Goal: Task Accomplishment & Management: Complete application form

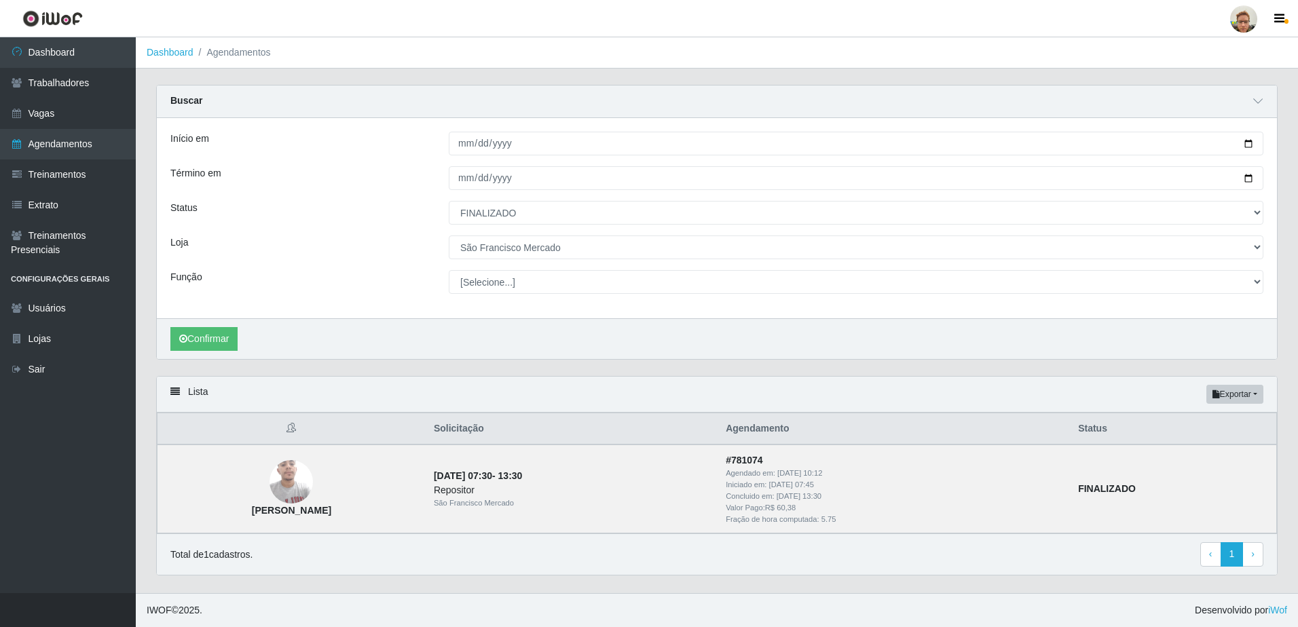
select select "FINALIZADO"
select select "168"
click at [39, 133] on link "Agendamentos" at bounding box center [68, 144] width 136 height 31
select select "[Selecione...]"
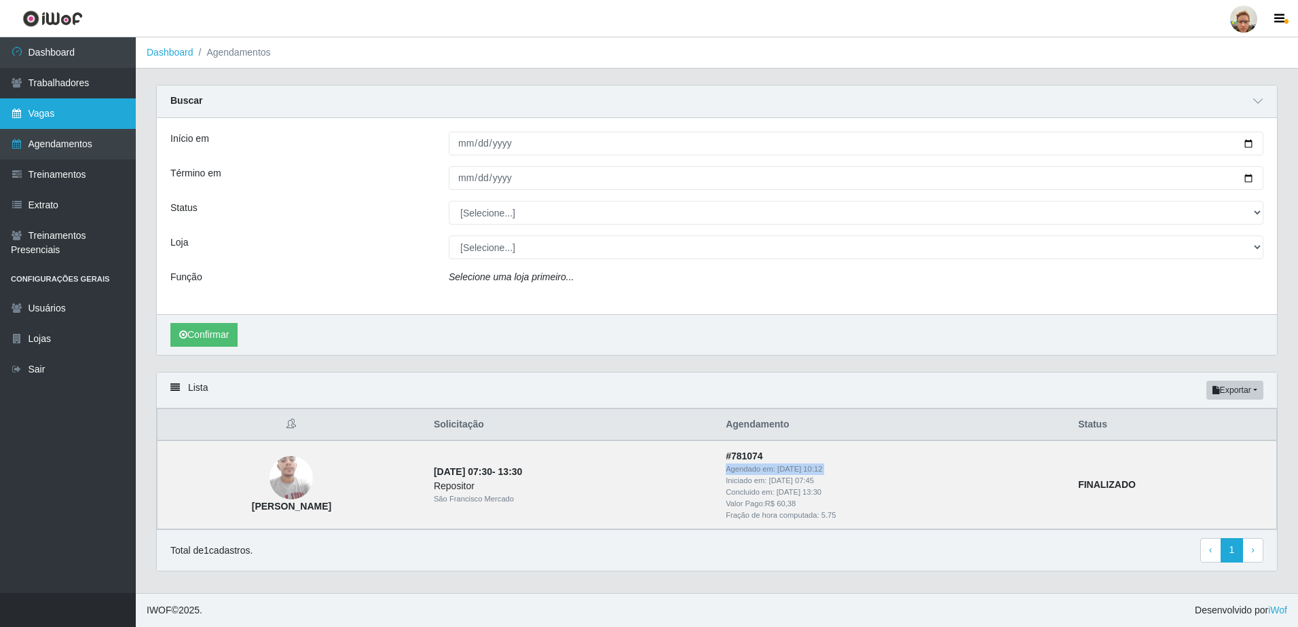
click at [41, 122] on link "Vagas" at bounding box center [68, 113] width 136 height 31
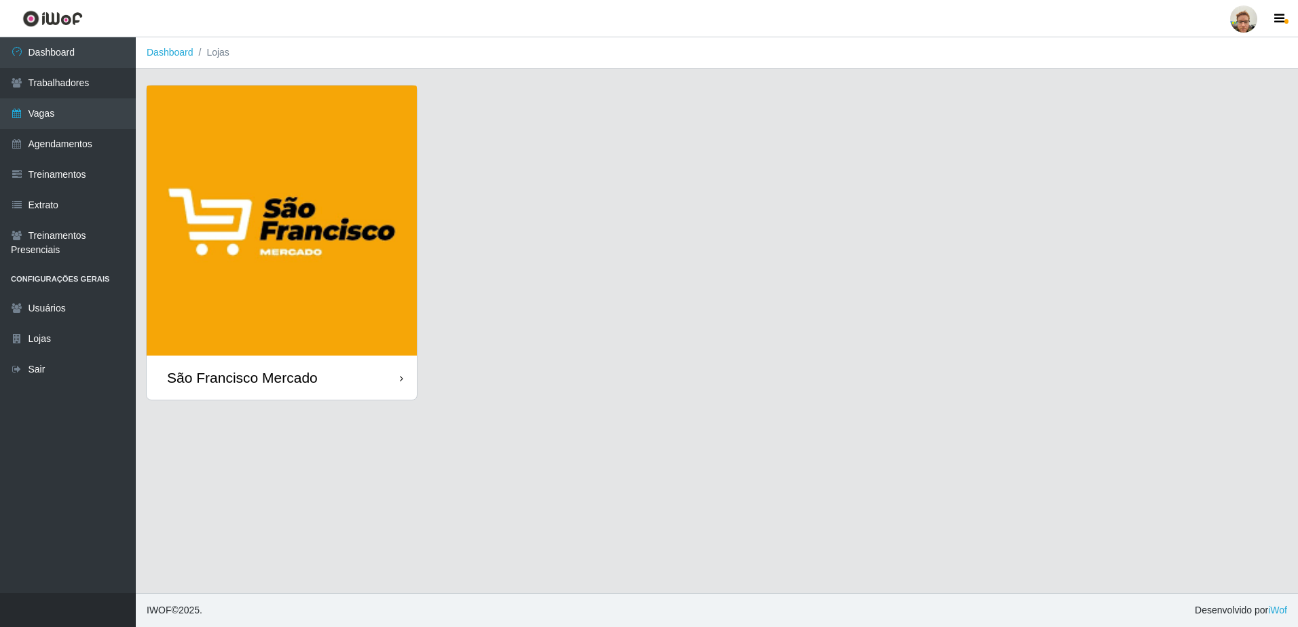
click at [259, 284] on img at bounding box center [282, 221] width 270 height 270
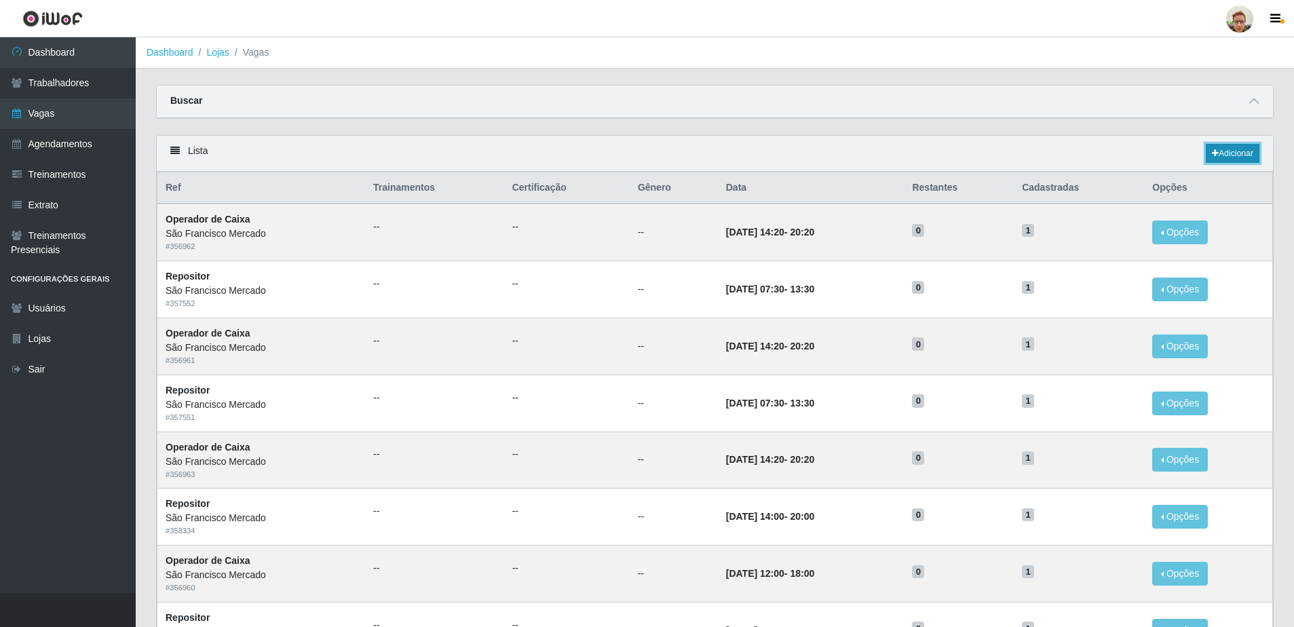
click at [1232, 151] on link "Adicionar" at bounding box center [1233, 153] width 54 height 19
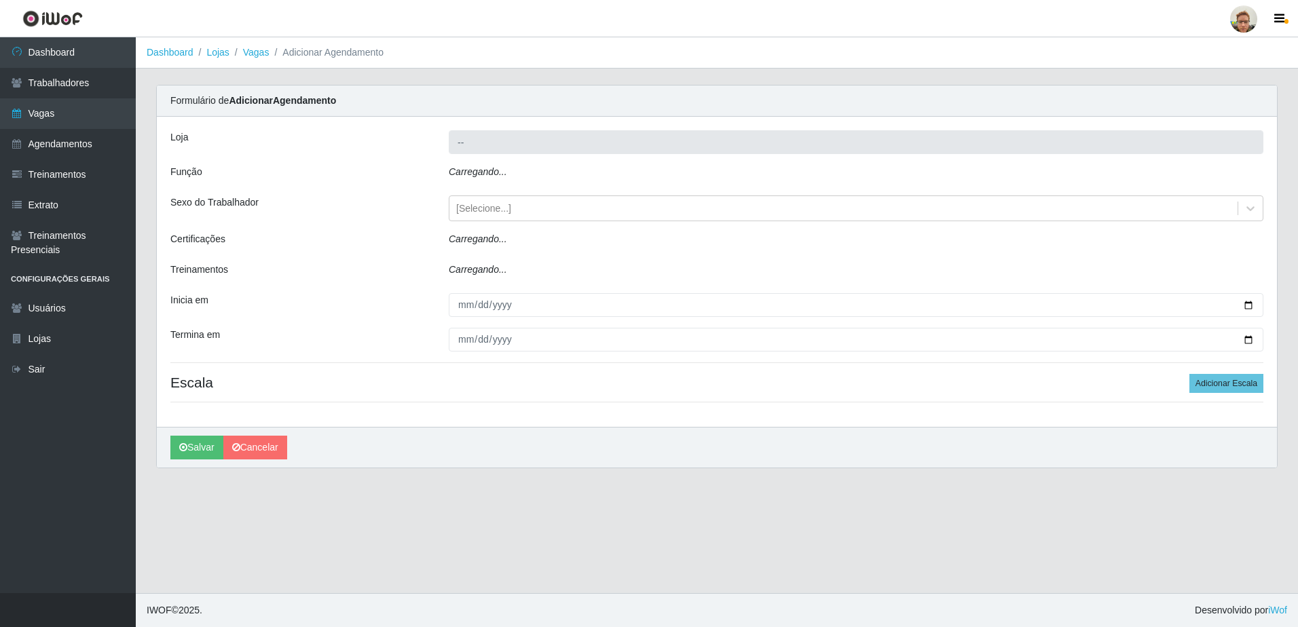
type input "São Francisco Mercado"
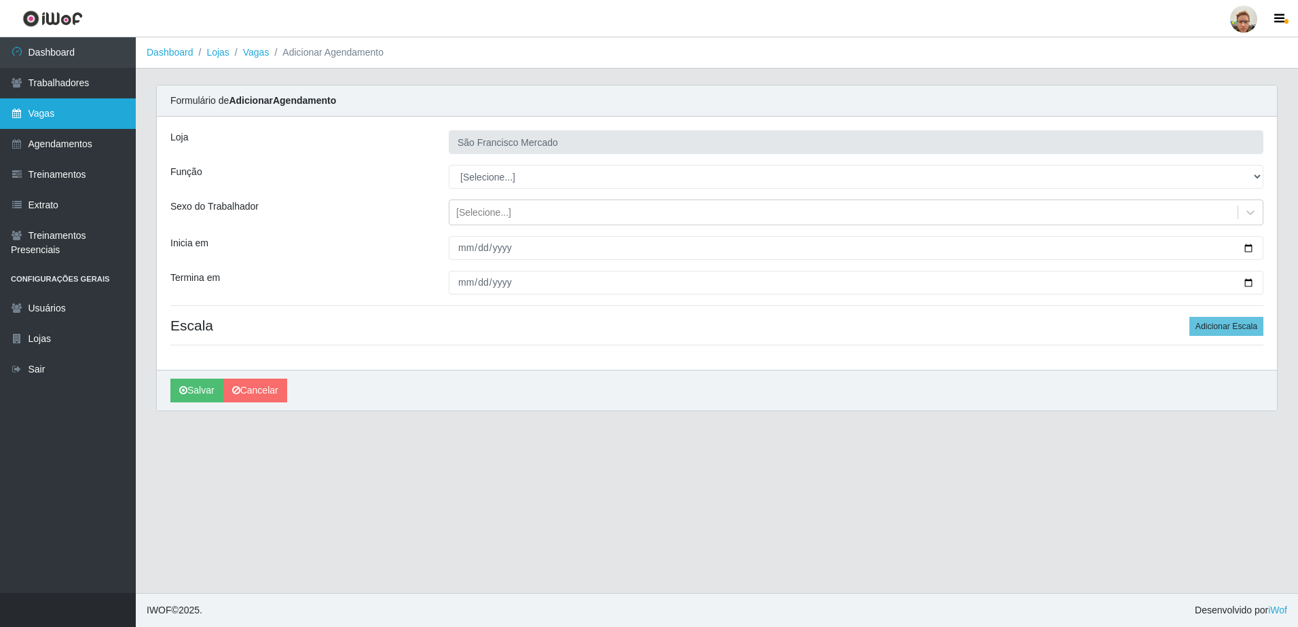
click at [103, 109] on link "Vagas" at bounding box center [68, 113] width 136 height 31
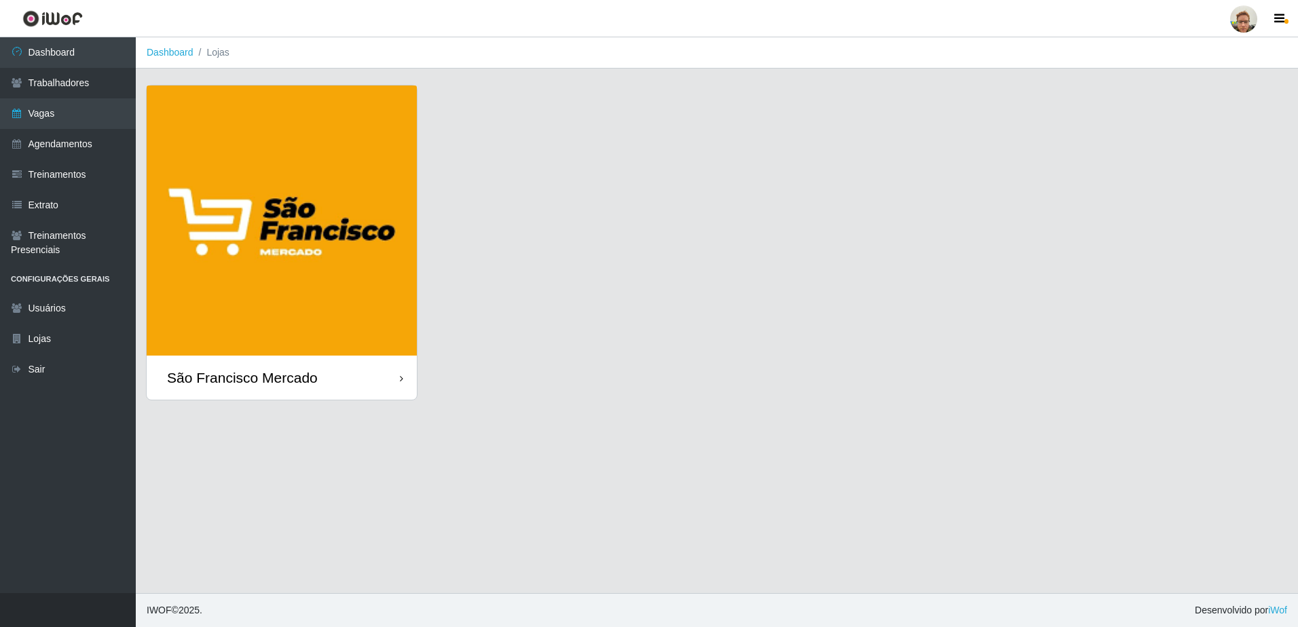
click at [299, 365] on div "São Francisco Mercado" at bounding box center [282, 378] width 270 height 44
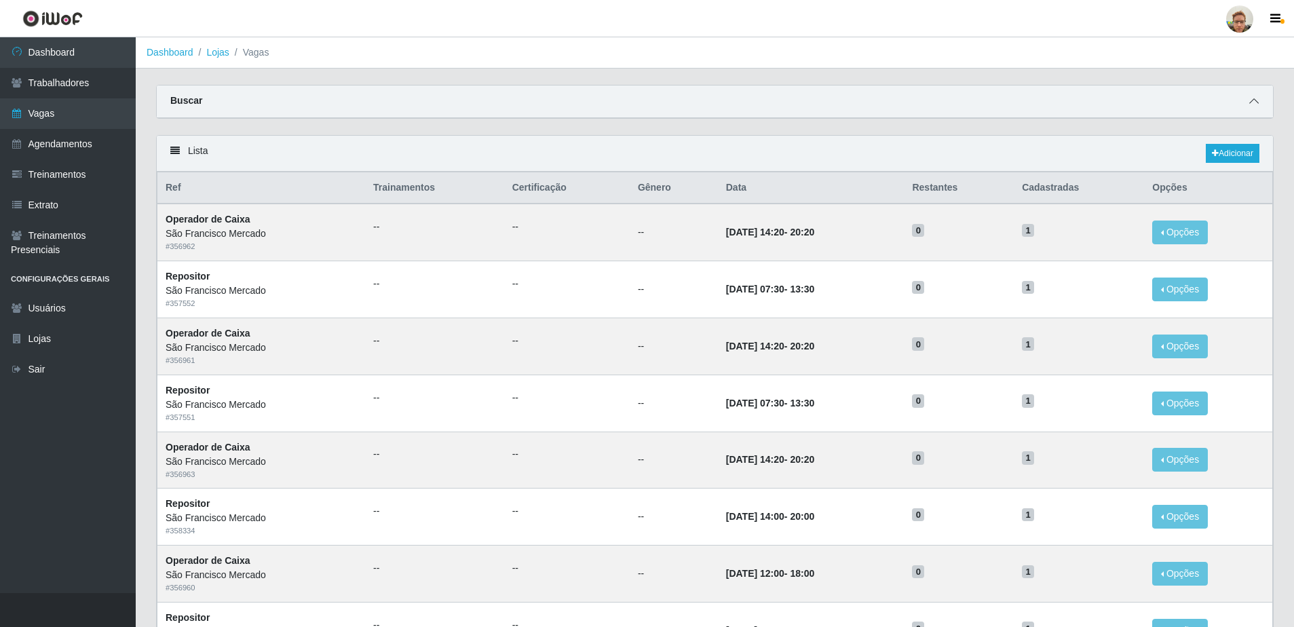
click at [1257, 102] on icon at bounding box center [1255, 101] width 10 height 10
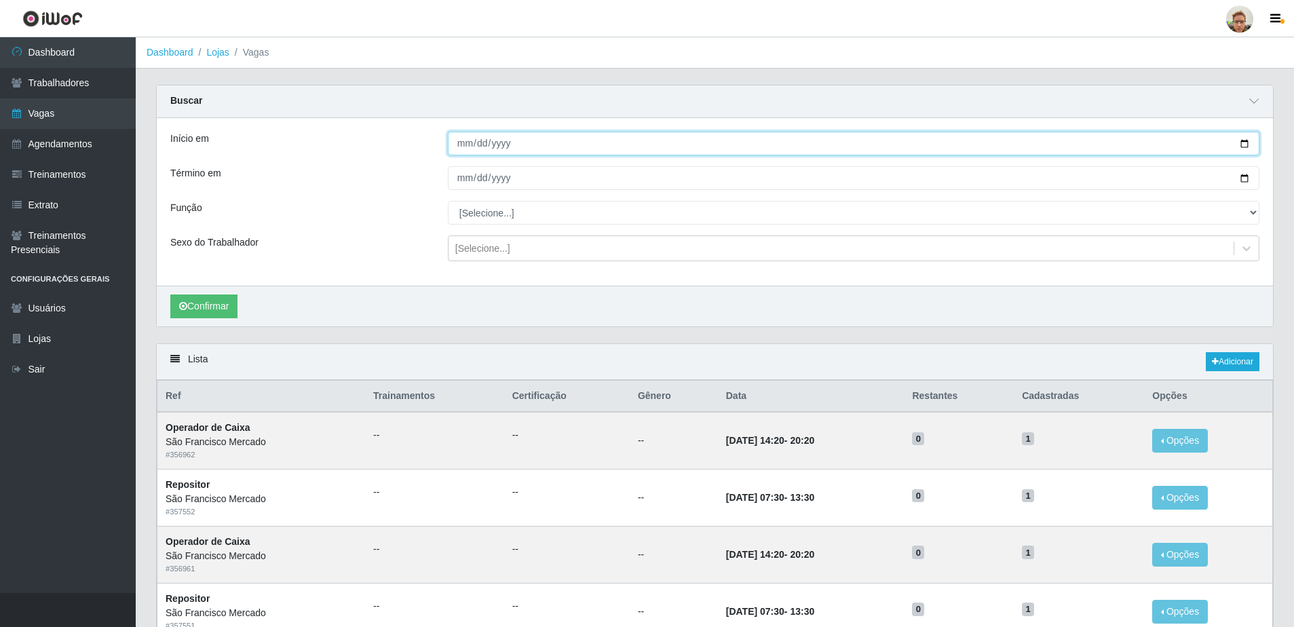
click at [1248, 142] on input "Início em" at bounding box center [854, 144] width 812 height 24
type input "[DATE]"
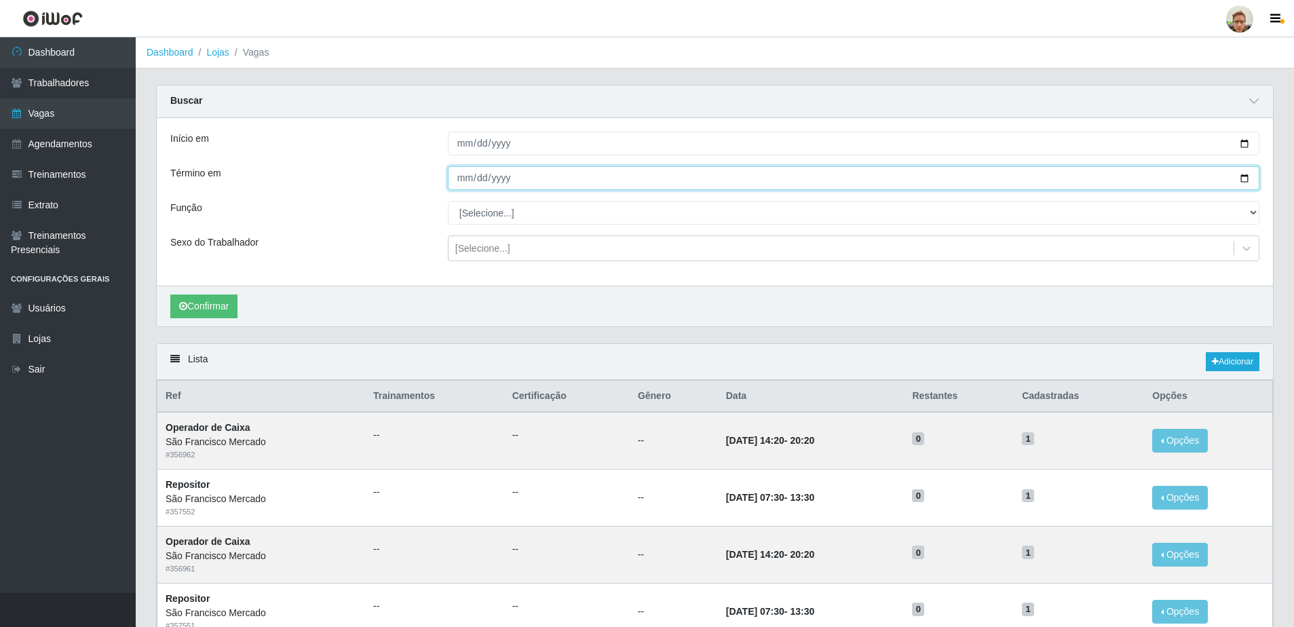
click at [1250, 176] on input "Término em" at bounding box center [854, 178] width 812 height 24
type input "[DATE]"
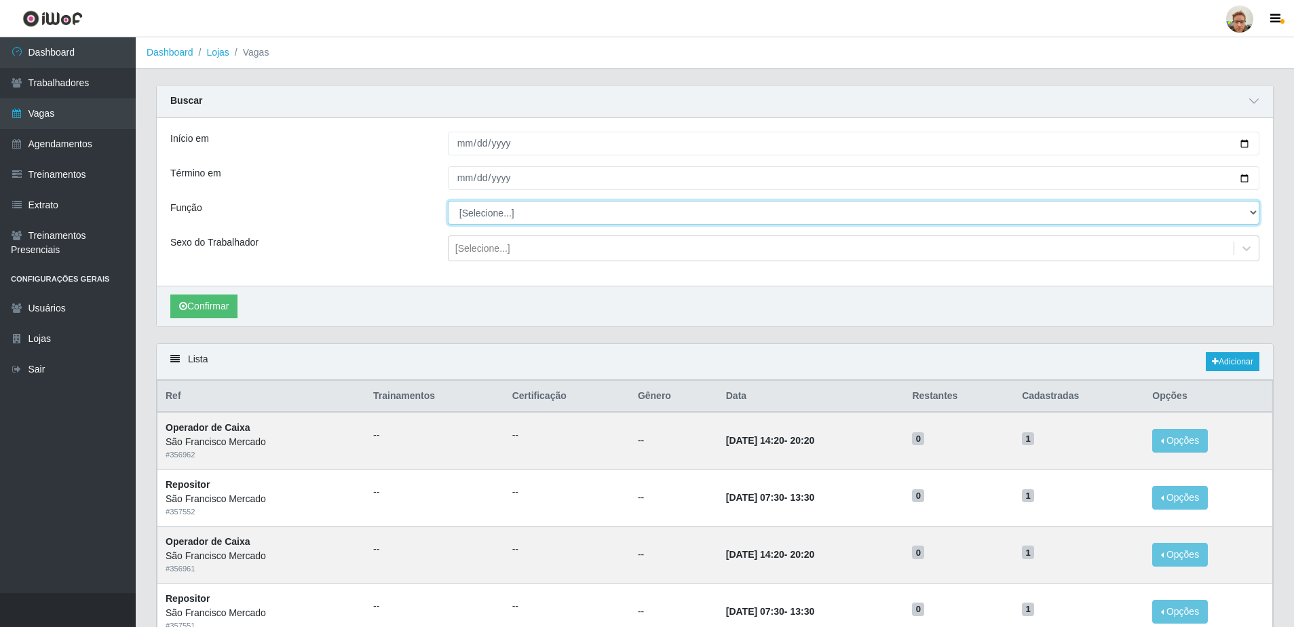
click at [503, 208] on select "[Selecione...] Balconista de Açougue [PERSON_NAME] de Açougue + Balconista de A…" at bounding box center [854, 213] width 812 height 24
select select "22"
click at [448, 202] on select "[Selecione...] Balconista de Açougue [PERSON_NAME] de Açougue + Balconista de A…" at bounding box center [854, 213] width 812 height 24
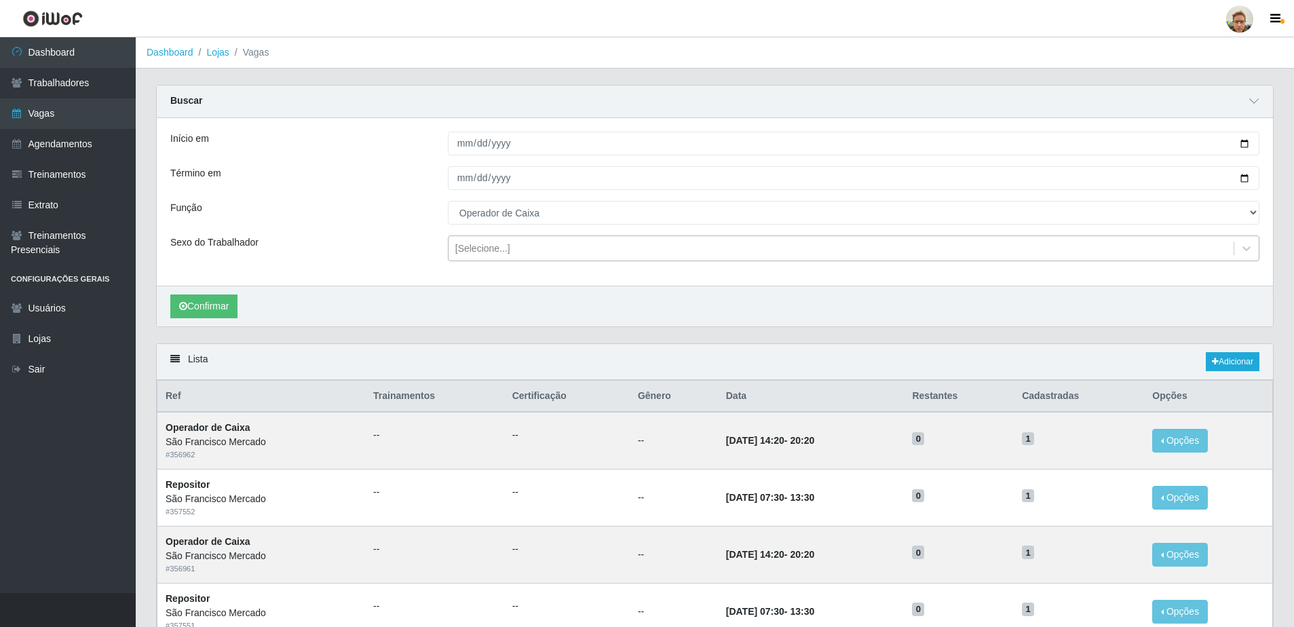
click at [567, 255] on div "[Selecione...]" at bounding box center [841, 249] width 785 height 22
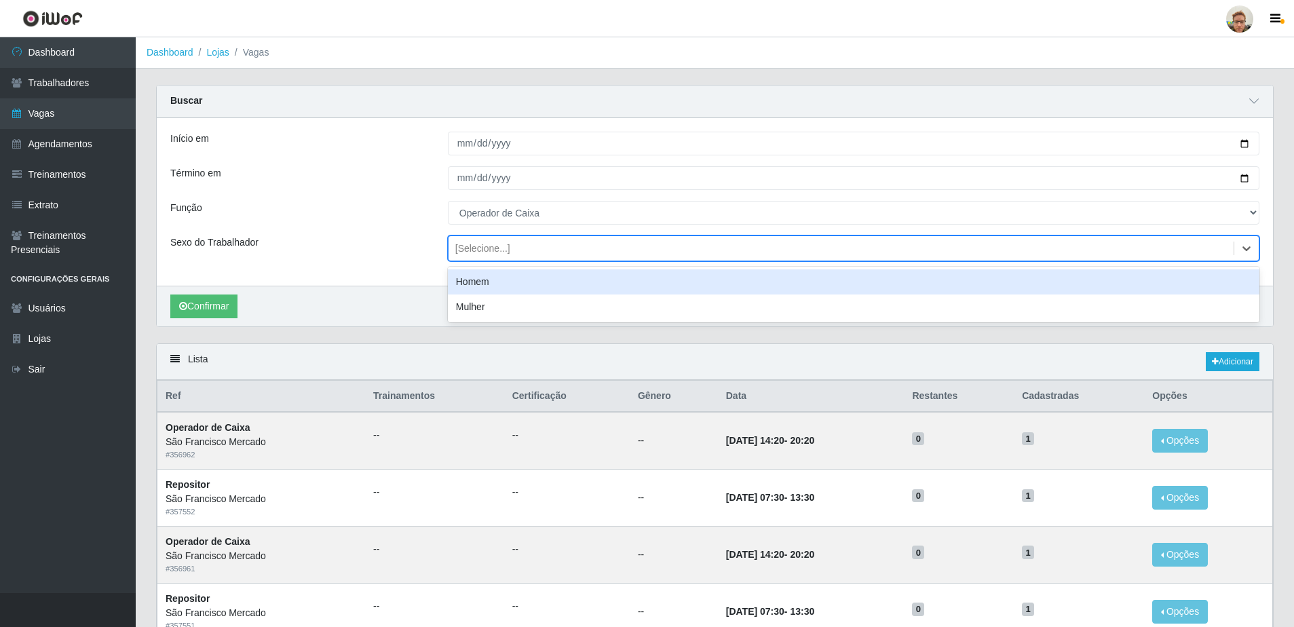
click at [394, 229] on div "Início em [DATE] Término em [DATE] Função [Selecione...] Balconista de Açougue …" at bounding box center [715, 202] width 1117 height 168
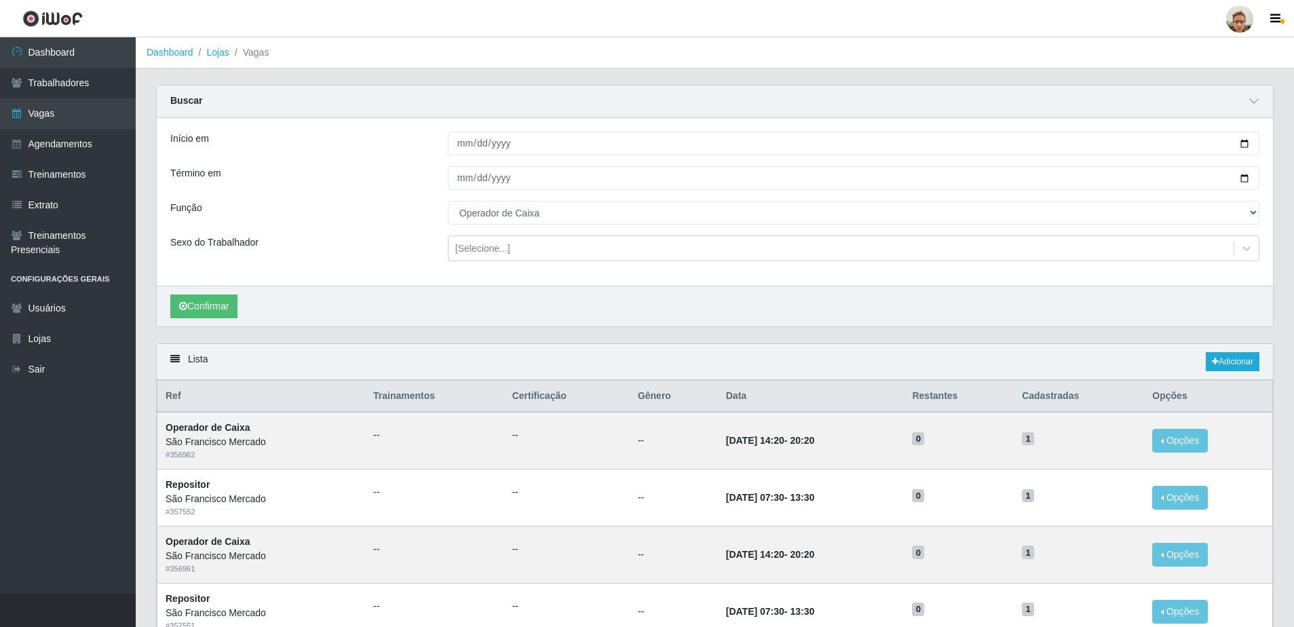
click at [574, 286] on div "Confirmar" at bounding box center [715, 306] width 1117 height 41
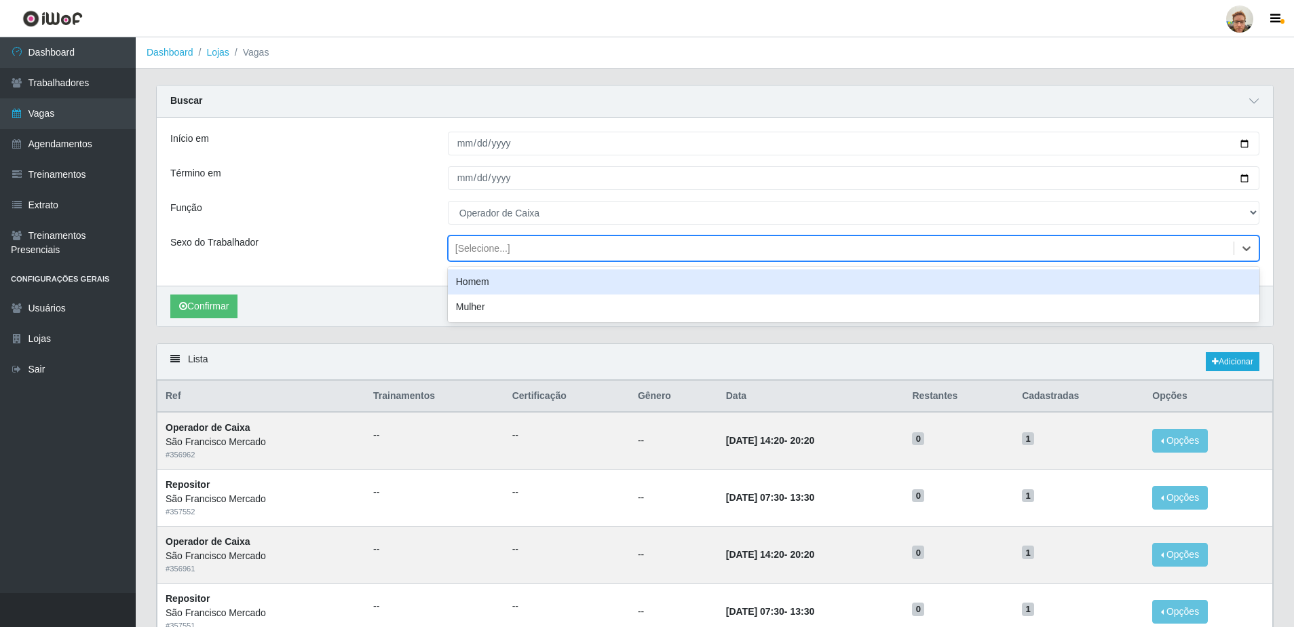
click at [506, 246] on div "[Selecione...]" at bounding box center [482, 249] width 55 height 14
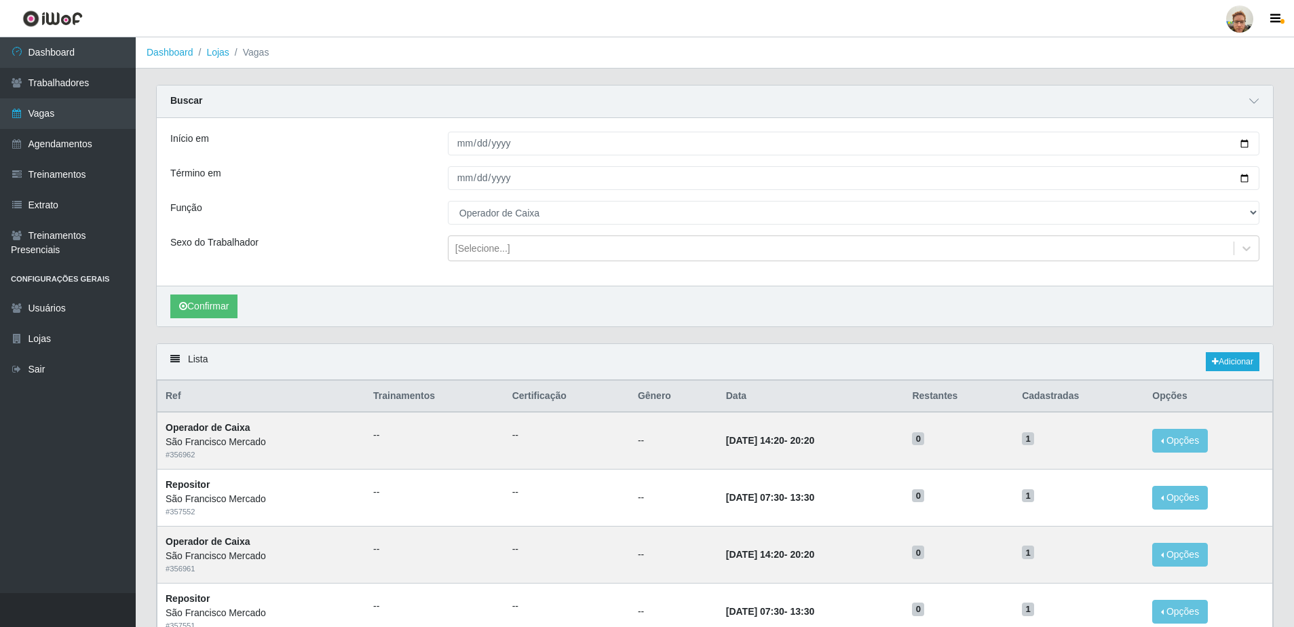
click at [621, 313] on div "Confirmar" at bounding box center [715, 306] width 1117 height 41
click at [186, 306] on icon "submit" at bounding box center [183, 306] width 8 height 10
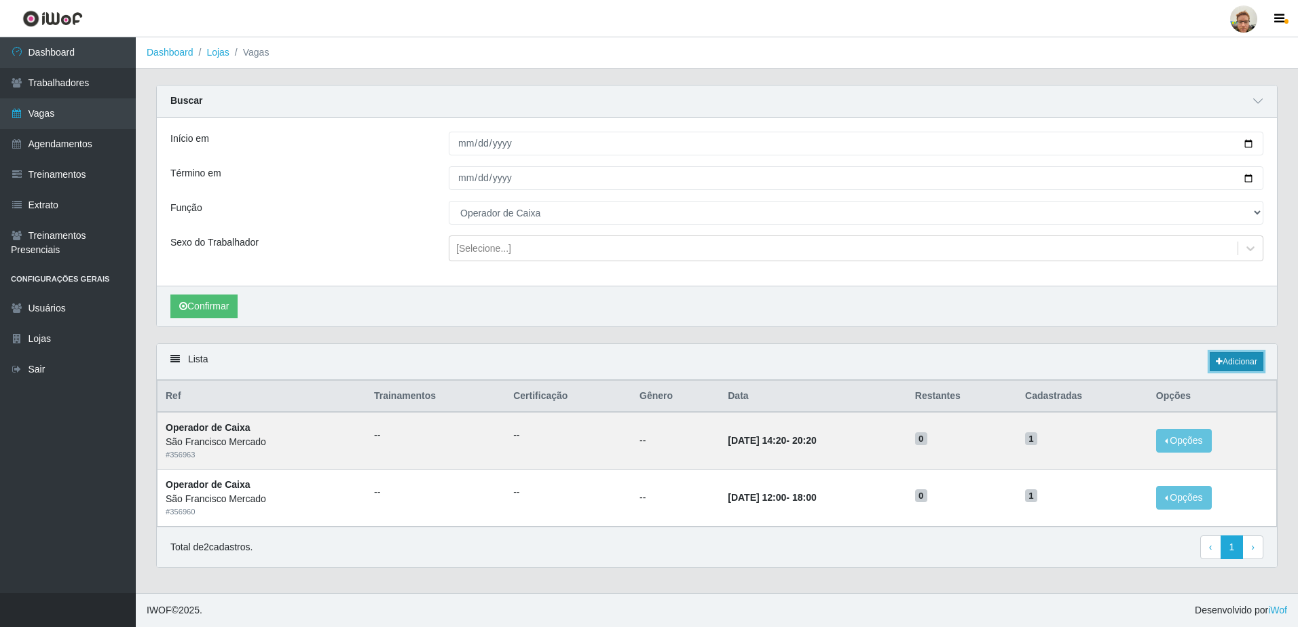
click at [1257, 369] on link "Adicionar" at bounding box center [1237, 361] width 54 height 19
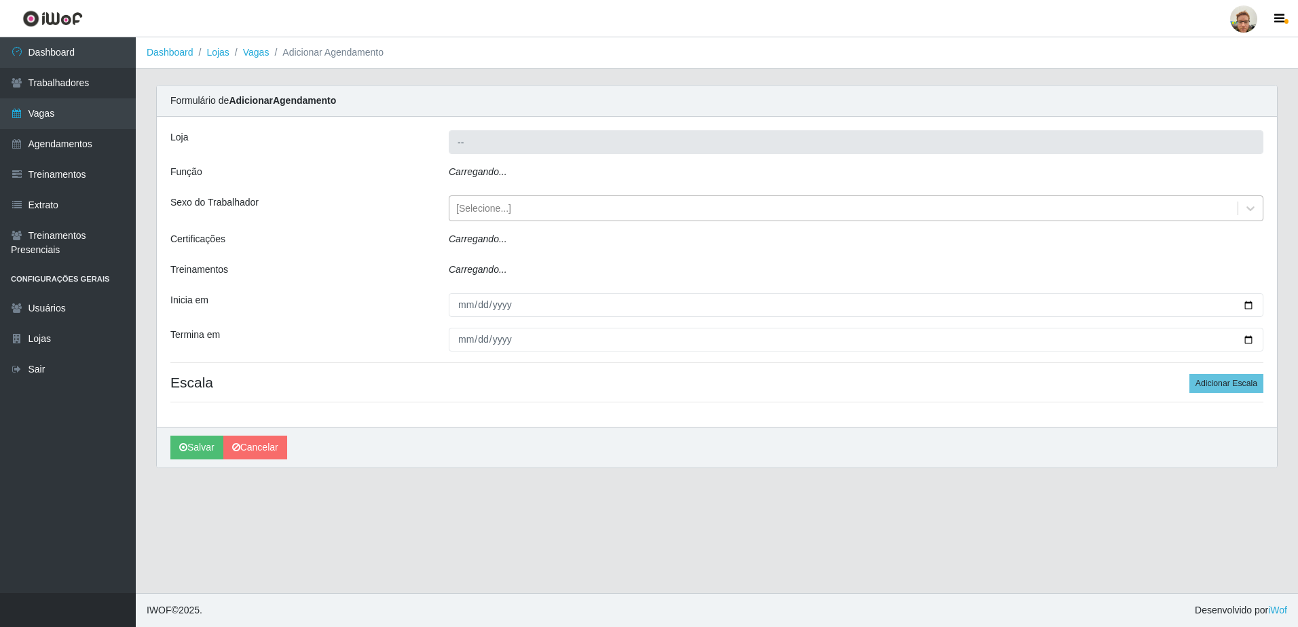
type input "São Francisco Mercado"
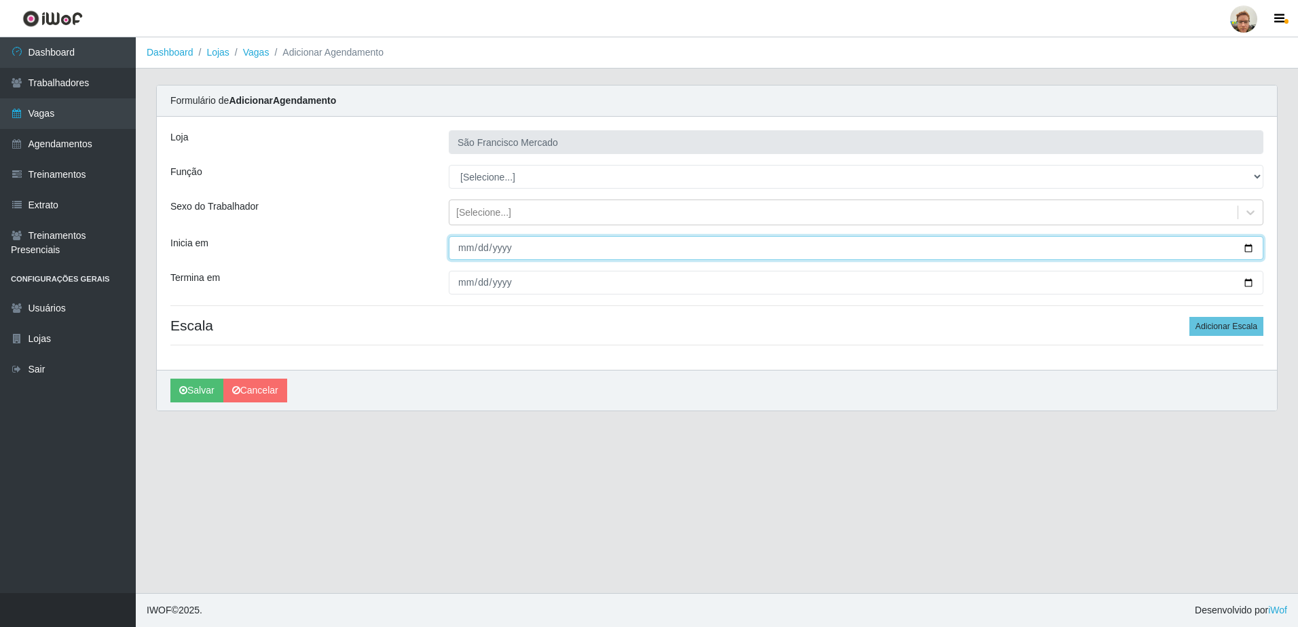
click at [1248, 253] on input "Inicia em" at bounding box center [856, 248] width 815 height 24
type input "[DATE]"
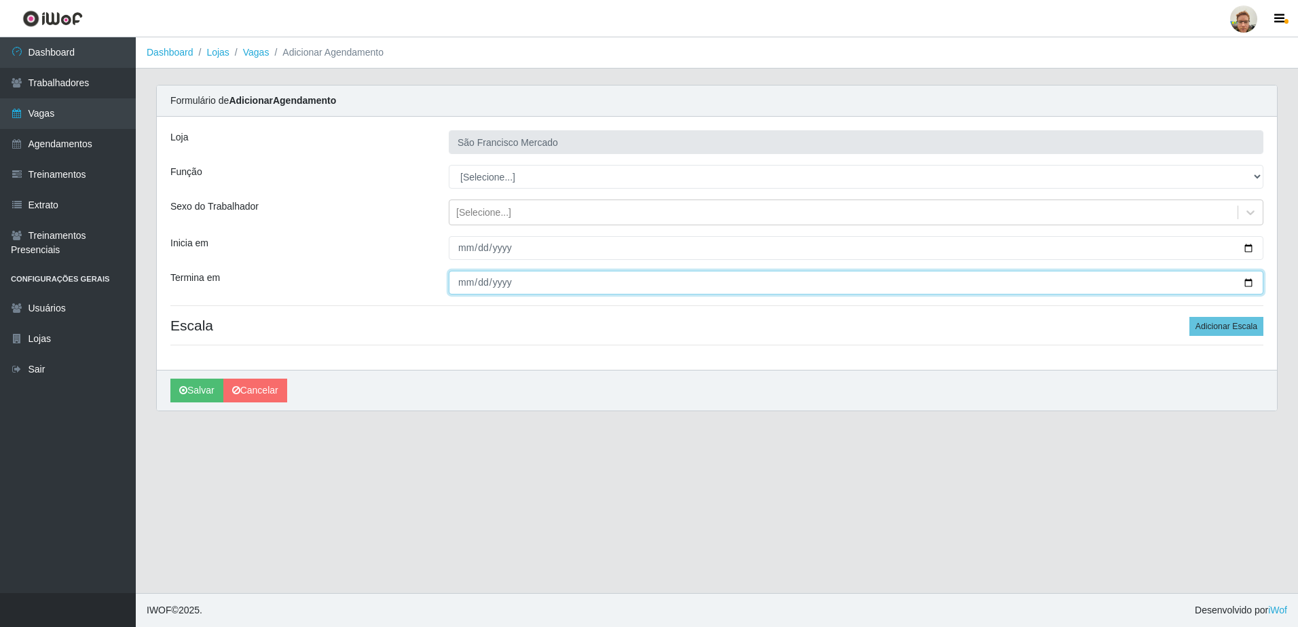
click at [1252, 284] on input "Termina em" at bounding box center [856, 283] width 815 height 24
type input "[DATE]"
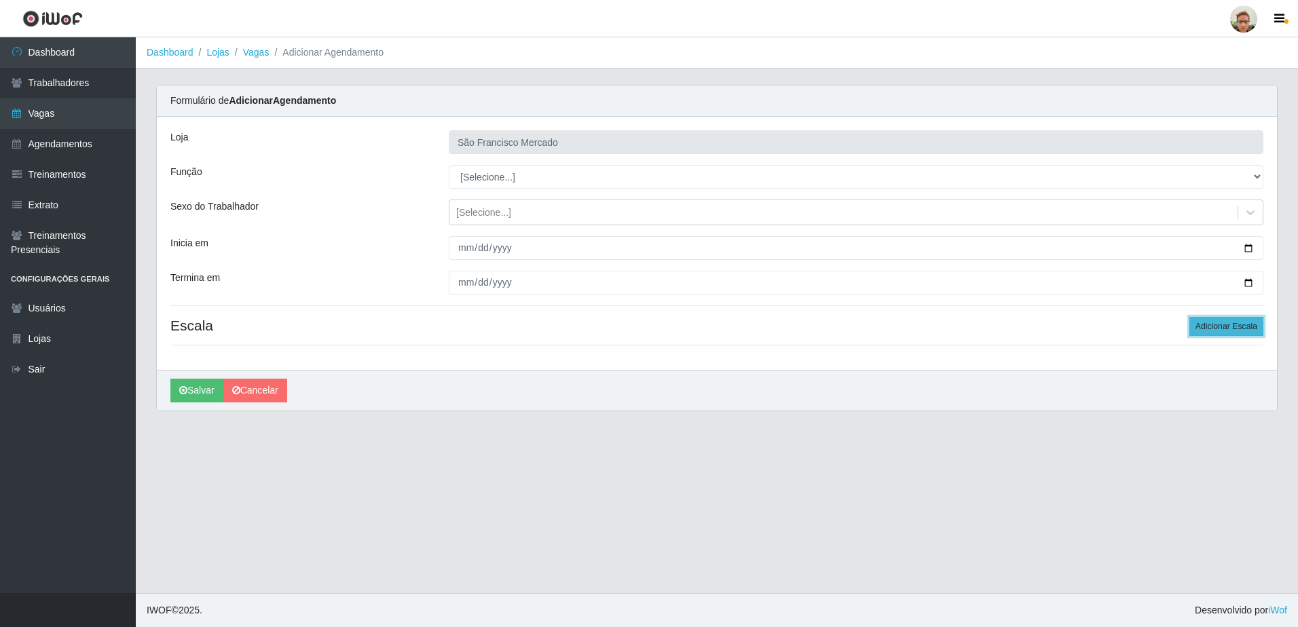
click at [1228, 321] on button "Adicionar Escala" at bounding box center [1226, 326] width 74 height 19
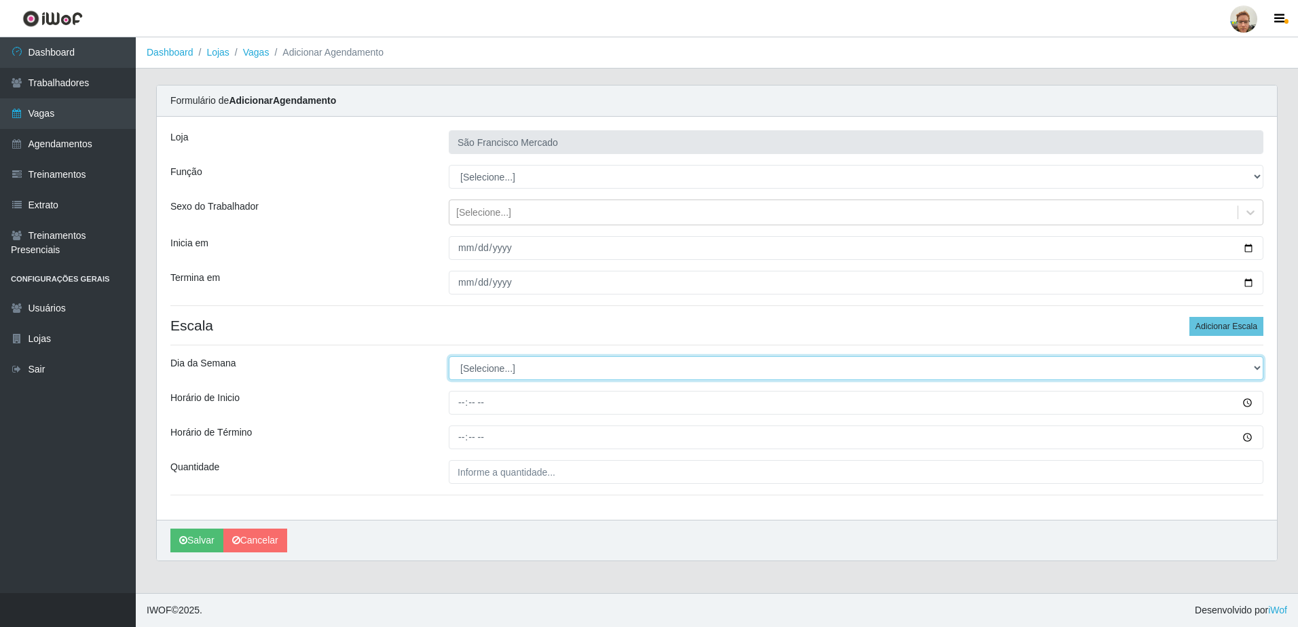
click at [498, 370] on select "[Selecione...] Segunda Terça Quarta Quinta Sexta Sábado Domingo" at bounding box center [856, 368] width 815 height 24
select select "4"
click at [449, 356] on select "[Selecione...] Segunda Terça Quarta Quinta Sexta Sábado Domingo" at bounding box center [856, 368] width 815 height 24
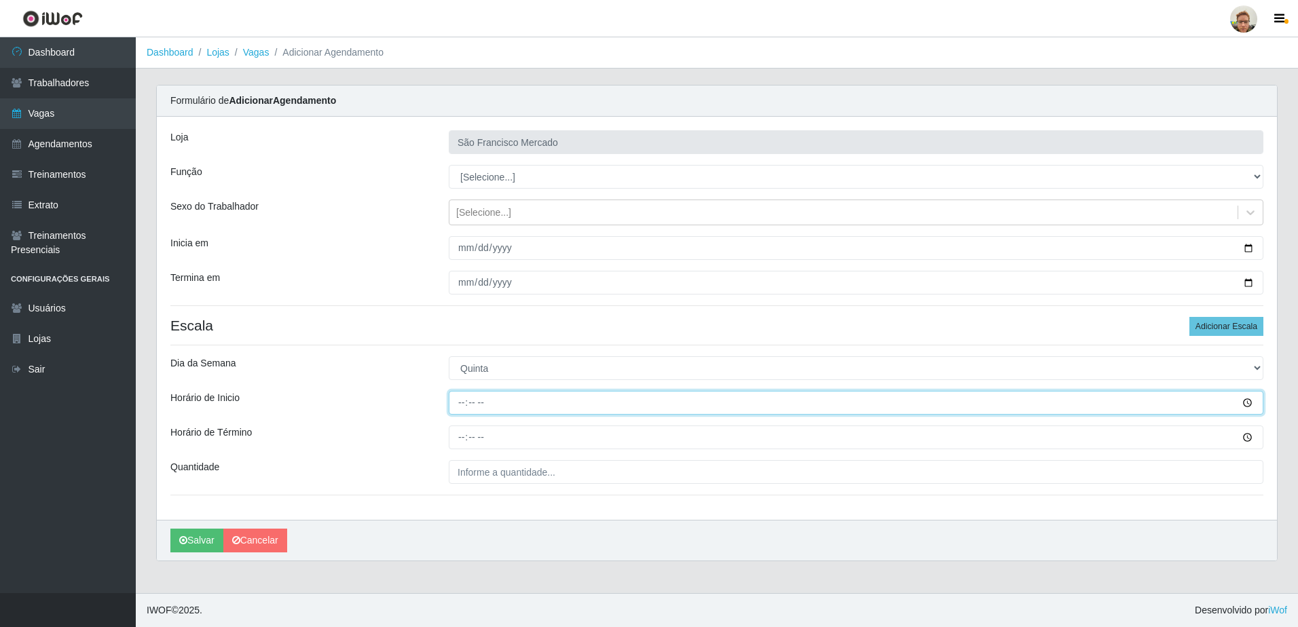
click at [466, 402] on input "Horário de Inicio" at bounding box center [856, 403] width 815 height 24
type input "08:00"
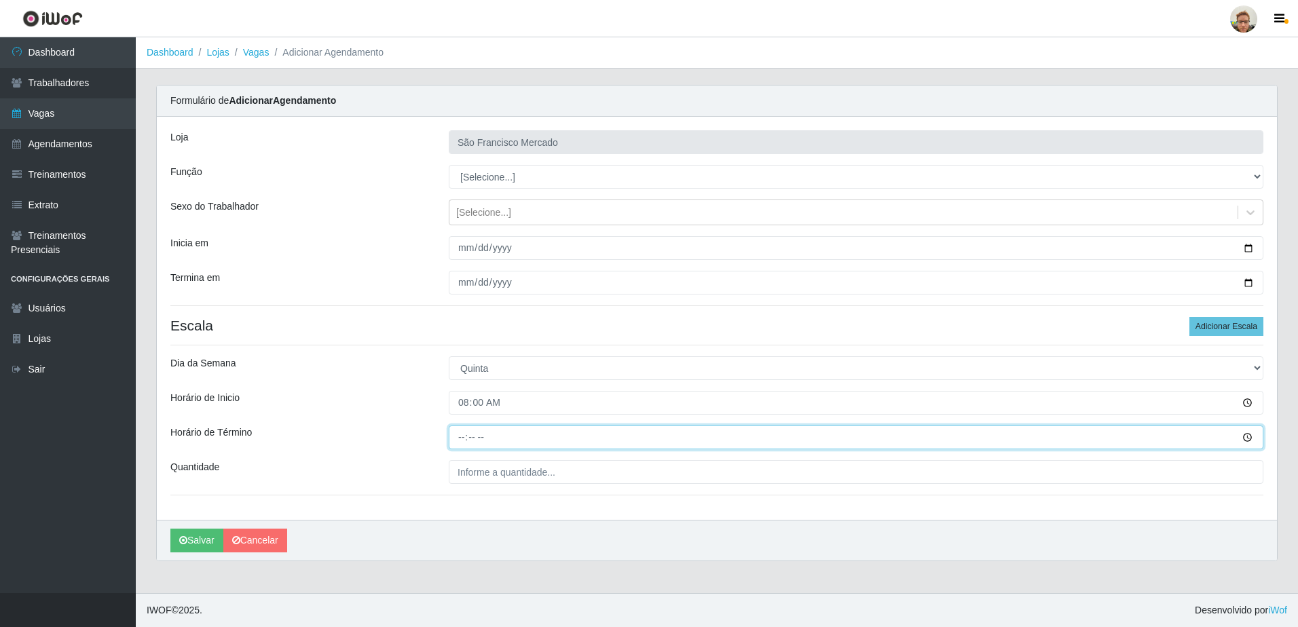
click at [462, 434] on input "Horário de Término" at bounding box center [856, 438] width 815 height 24
type input "14:00"
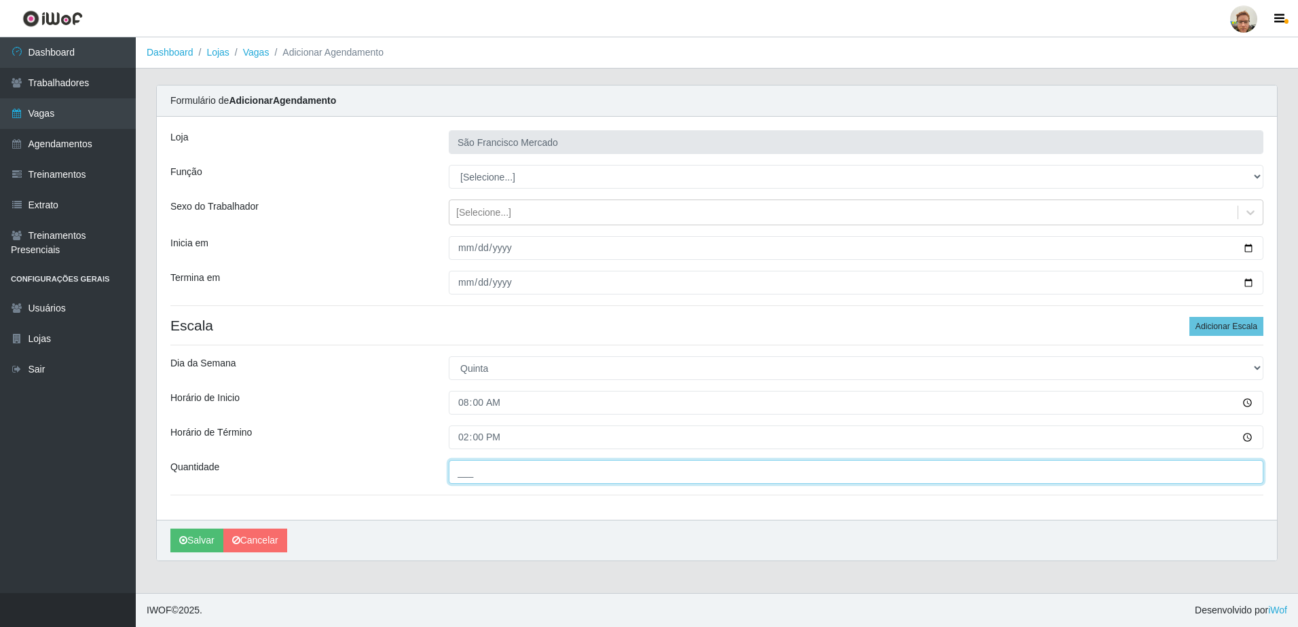
drag, startPoint x: 483, startPoint y: 469, endPoint x: 473, endPoint y: 470, distance: 10.2
click at [483, 469] on input "___" at bounding box center [856, 472] width 815 height 24
type input "1__"
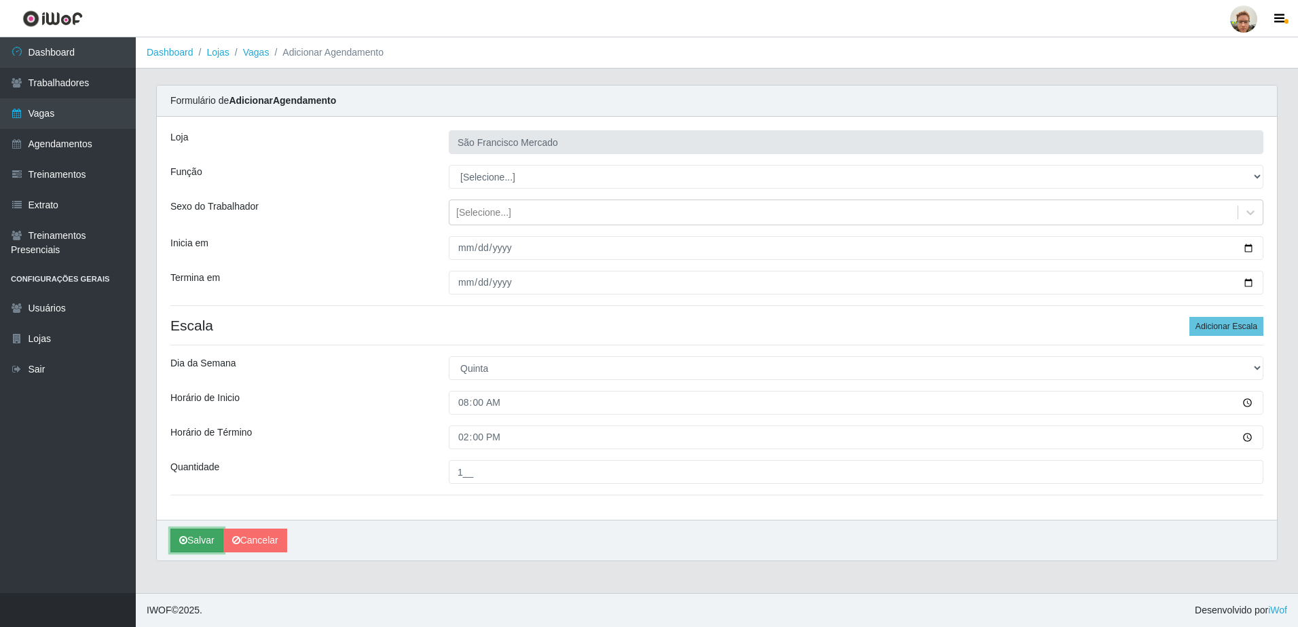
click at [219, 536] on button "Salvar" at bounding box center [196, 541] width 53 height 24
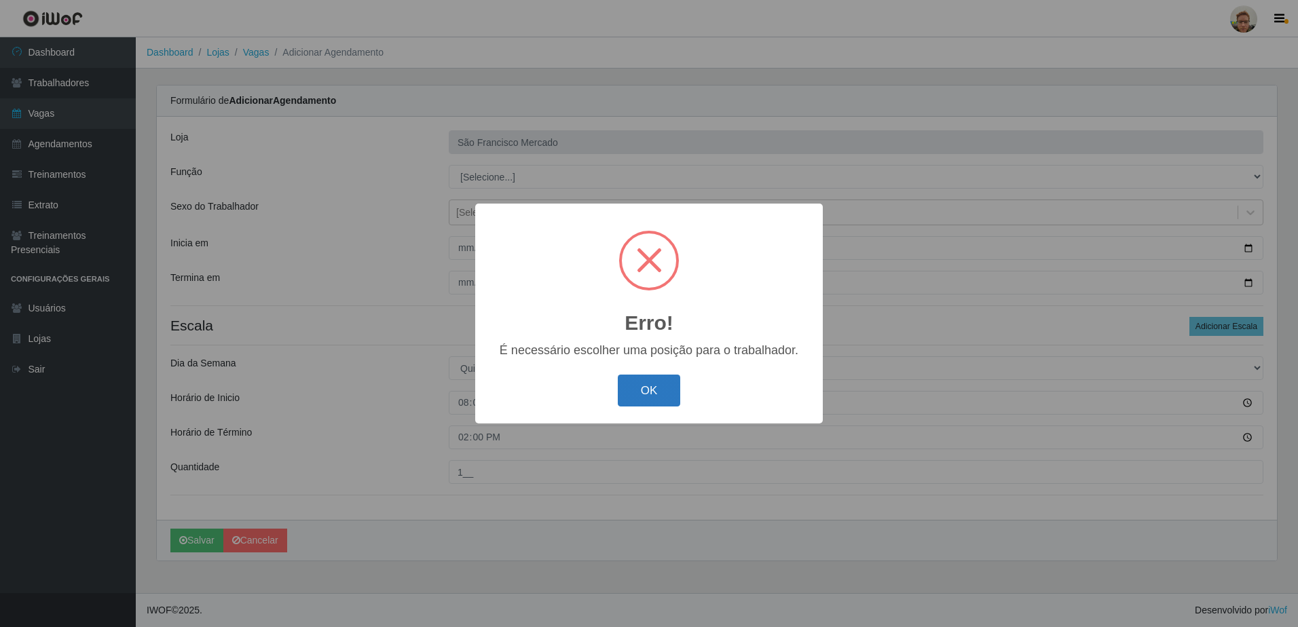
click at [661, 396] on button "OK" at bounding box center [649, 391] width 63 height 32
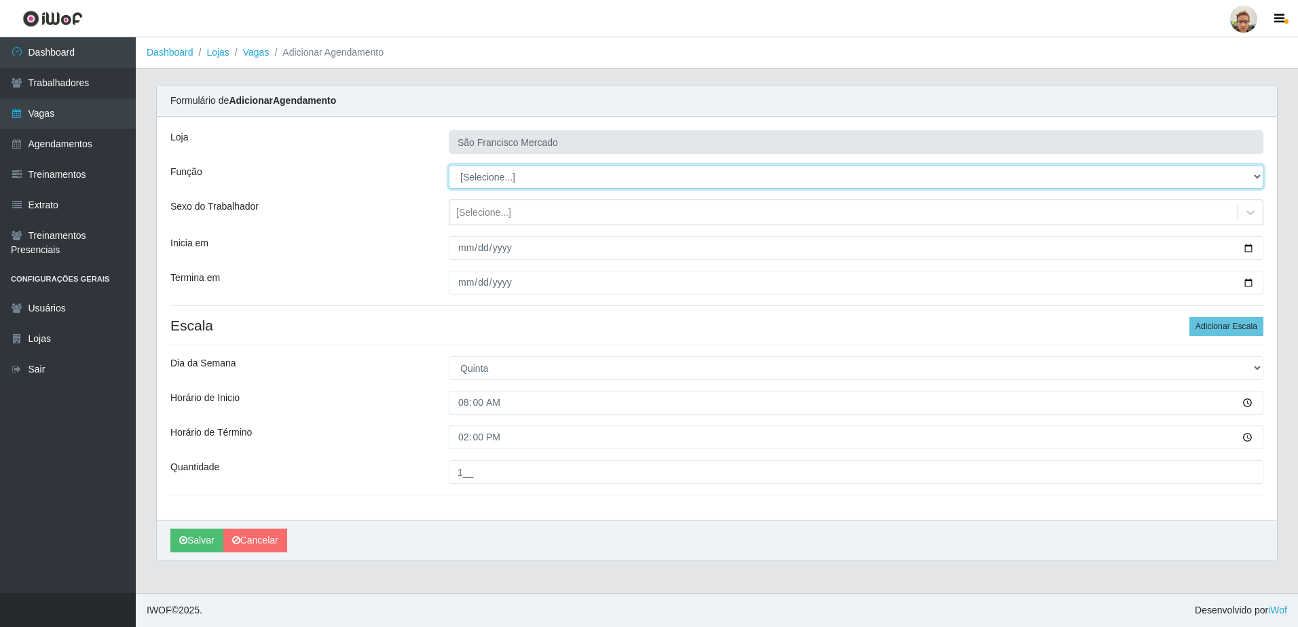
drag, startPoint x: 549, startPoint y: 178, endPoint x: 541, endPoint y: 185, distance: 11.0
click at [549, 178] on select "[Selecione...] Balconista de Açougue [PERSON_NAME] de Açougue + Balconista de A…" at bounding box center [856, 177] width 815 height 24
select select "22"
click at [449, 165] on select "[Selecione...] Balconista de Açougue [PERSON_NAME] de Açougue + Balconista de A…" at bounding box center [856, 177] width 815 height 24
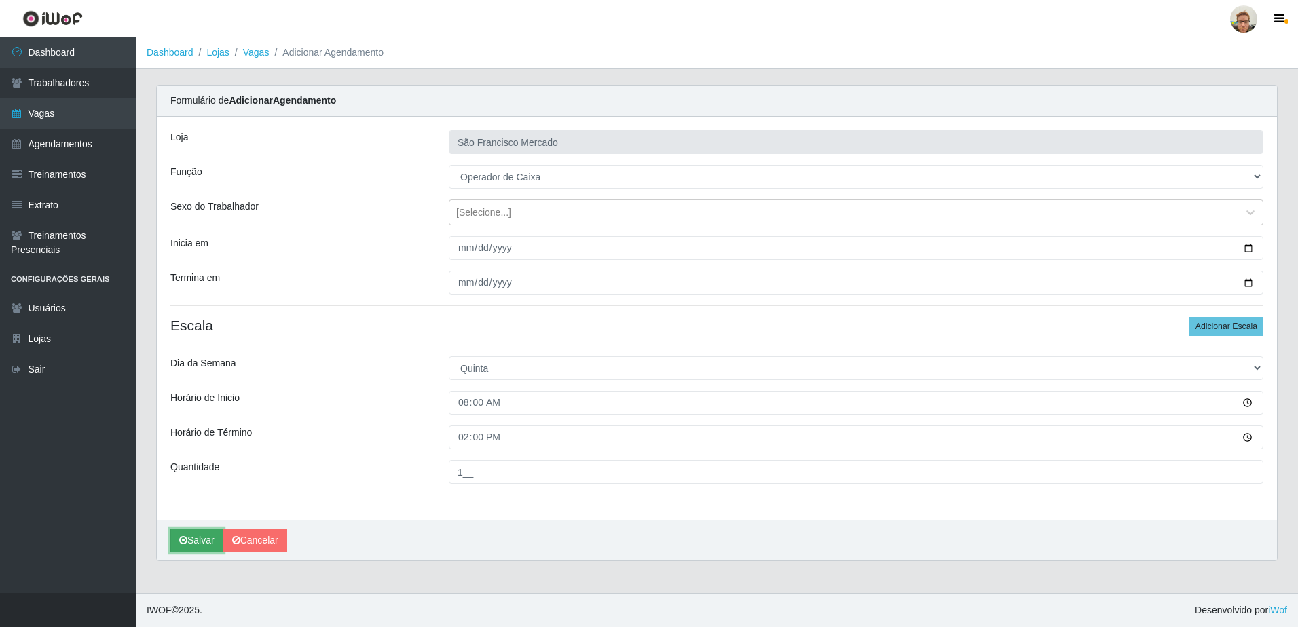
click at [183, 530] on button "Salvar" at bounding box center [196, 541] width 53 height 24
